Goal: Navigation & Orientation: Find specific page/section

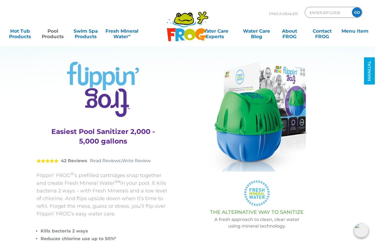
click at [53, 33] on link "Pool Products" at bounding box center [52, 31] width 29 height 11
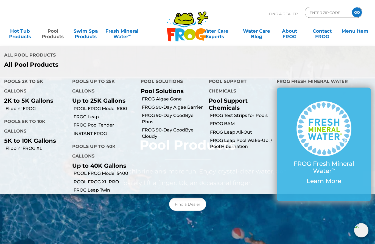
click at [51, 33] on link "Pool Products" at bounding box center [52, 31] width 29 height 11
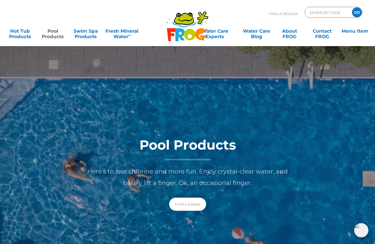
click at [49, 34] on link "Pool Products" at bounding box center [52, 31] width 29 height 11
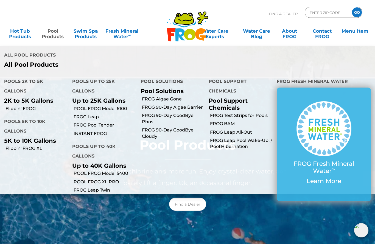
click at [19, 144] on li "Flippin' FROG XL" at bounding box center [34, 148] width 68 height 8
click at [18, 137] on p "5K to 10K Gallons" at bounding box center [34, 140] width 60 height 7
click at [29, 137] on p "5K to 10K Gallons" at bounding box center [34, 140] width 60 height 7
click at [33, 137] on p "5K to 10K Gallons" at bounding box center [34, 140] width 60 height 7
click at [35, 137] on p "5K to 10K Gallons" at bounding box center [34, 140] width 60 height 7
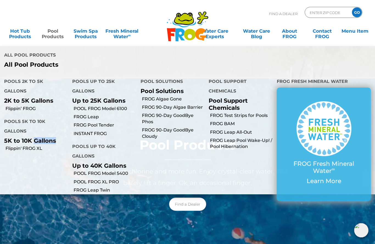
click at [32, 137] on p "5K to 10K Gallons" at bounding box center [34, 140] width 60 height 7
click at [24, 137] on p "5K to 10K Gallons" at bounding box center [34, 140] width 60 height 7
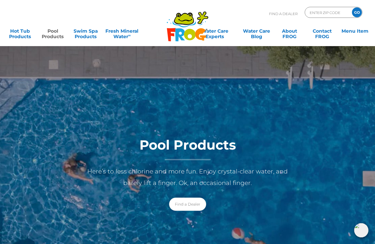
click at [187, 202] on link "Find a Dealer" at bounding box center [187, 204] width 37 height 13
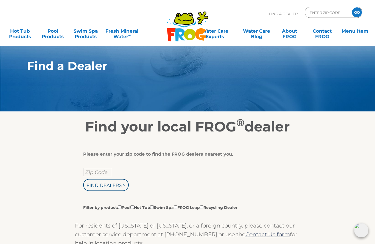
click at [101, 173] on input "Zip Code" at bounding box center [97, 172] width 29 height 8
type input "Zip Code"
click at [109, 176] on input "text" at bounding box center [97, 172] width 29 height 8
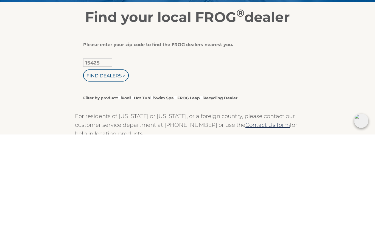
type input "15425"
click at [116, 179] on input "Find Dealers >" at bounding box center [106, 185] width 46 height 12
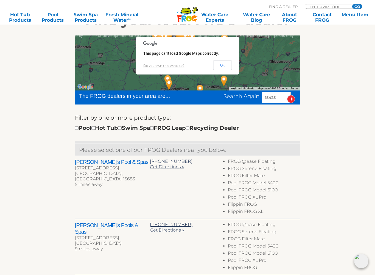
scroll to position [107, 0]
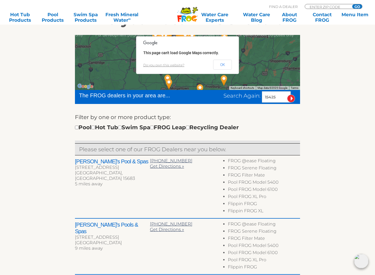
click at [77, 121] on label "Filter by one or more product type:" at bounding box center [123, 117] width 96 height 9
click at [78, 128] on input "checkbox" at bounding box center [77, 128] width 4 height 4
checkbox input "true"
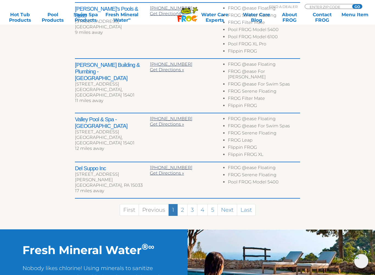
scroll to position [323, 0]
click at [181, 204] on link "2" at bounding box center [182, 210] width 10 height 12
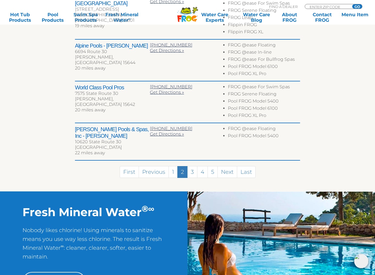
scroll to position [320, 0]
click at [194, 170] on link "3" at bounding box center [192, 172] width 10 height 12
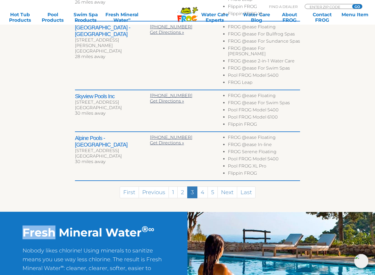
scroll to position [382, 0]
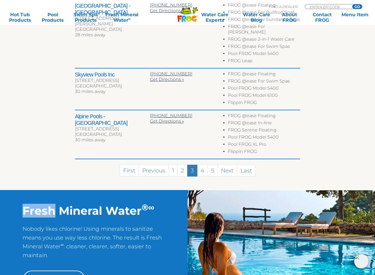
click at [207, 164] on link "4" at bounding box center [202, 170] width 11 height 12
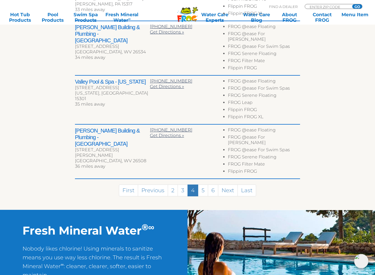
scroll to position [324, 0]
click at [203, 184] on link "5" at bounding box center [203, 190] width 10 height 12
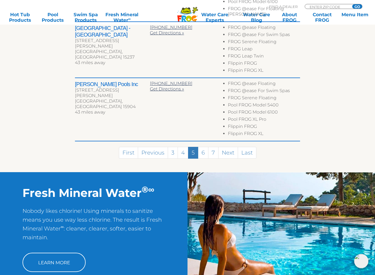
scroll to position [407, 0]
click at [201, 147] on link "6" at bounding box center [203, 153] width 10 height 12
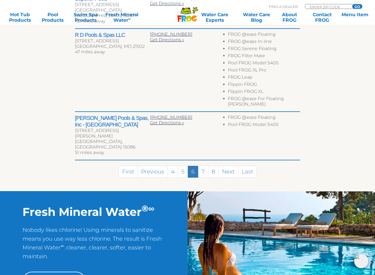
scroll to position [355, 0]
click at [205, 166] on link "7" at bounding box center [203, 172] width 10 height 12
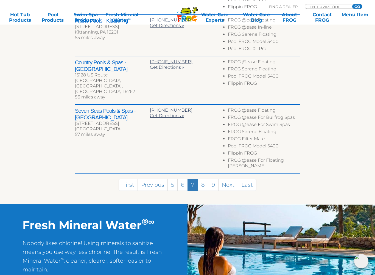
scroll to position [352, 0]
click at [207, 179] on link "8" at bounding box center [203, 185] width 11 height 12
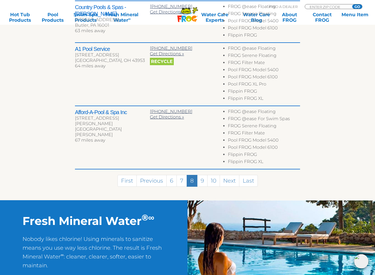
scroll to position [344, 0]
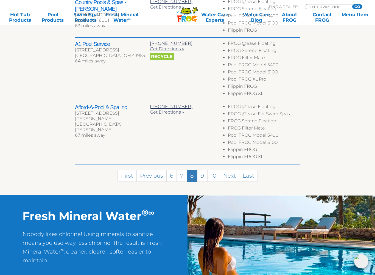
click at [205, 170] on link "9" at bounding box center [202, 176] width 10 height 12
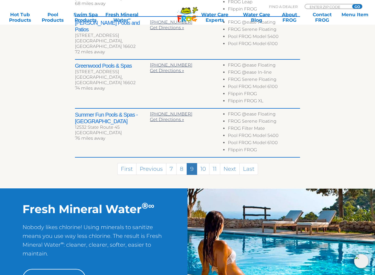
scroll to position [337, 0]
click at [206, 163] on link "10" at bounding box center [203, 169] width 13 height 12
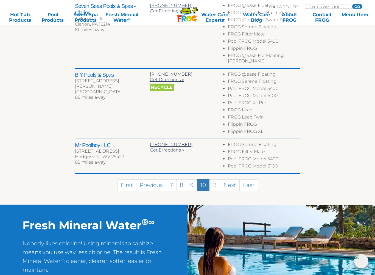
scroll to position [357, 0]
click at [217, 179] on link "11" at bounding box center [214, 185] width 11 height 12
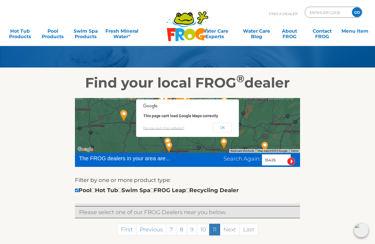
scroll to position [0, 0]
